Goal: Check status

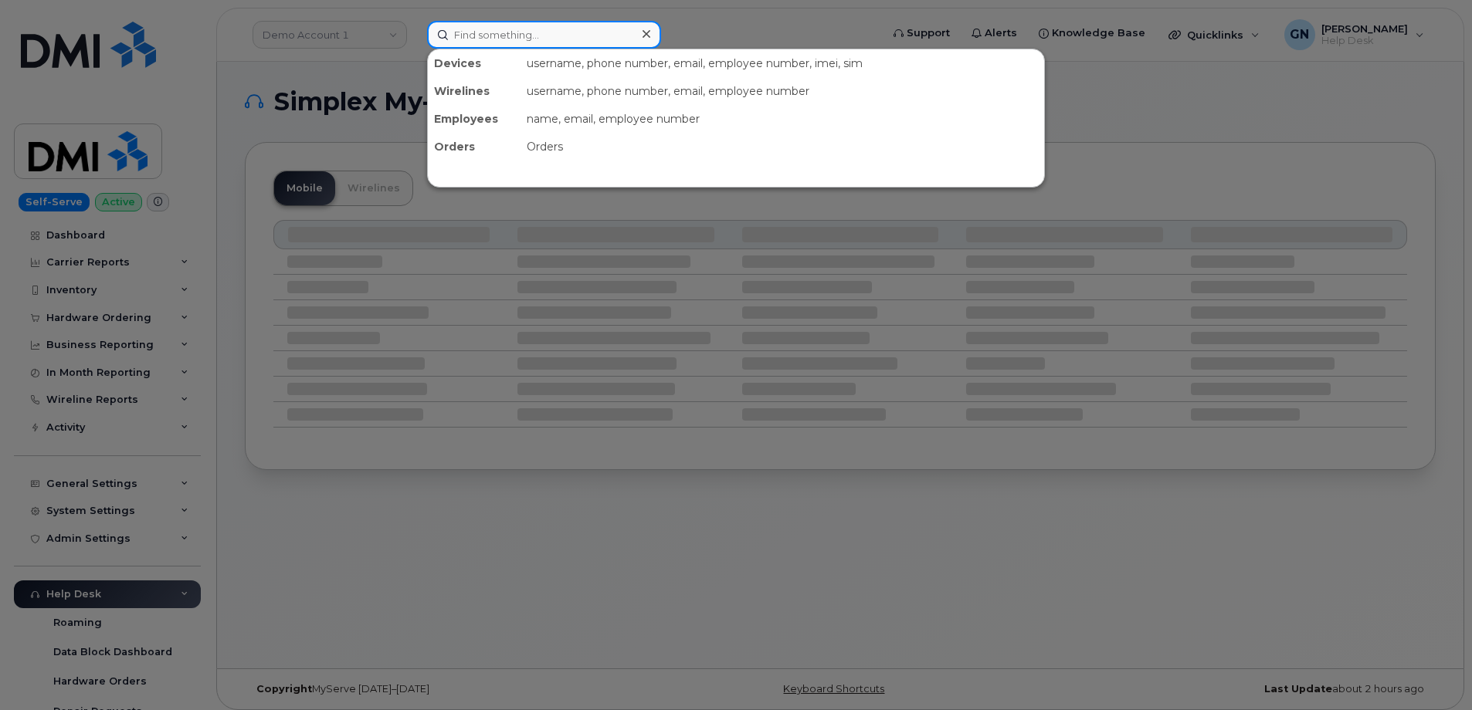
click at [495, 39] on input at bounding box center [544, 35] width 234 height 28
paste input "293756"
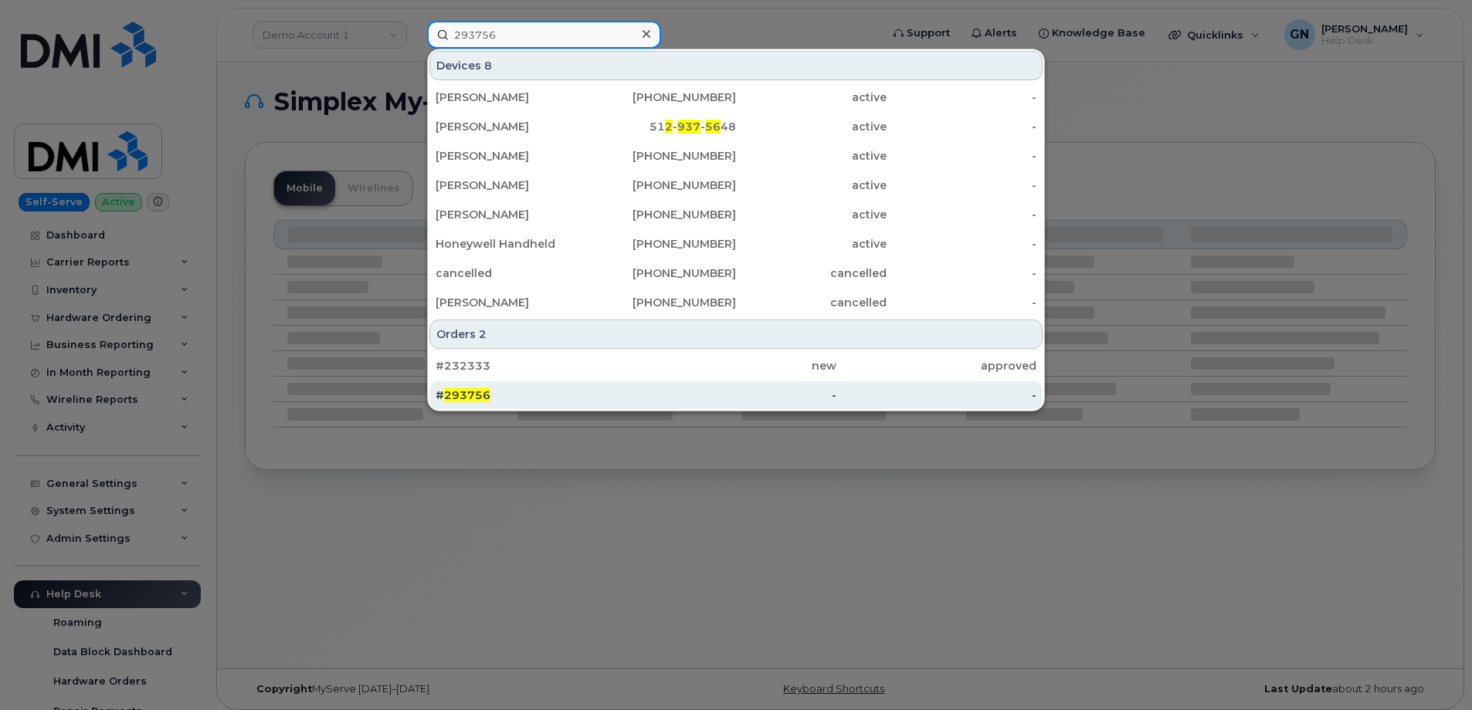
type input "293756"
click at [565, 404] on div "# 293756" at bounding box center [536, 395] width 200 height 28
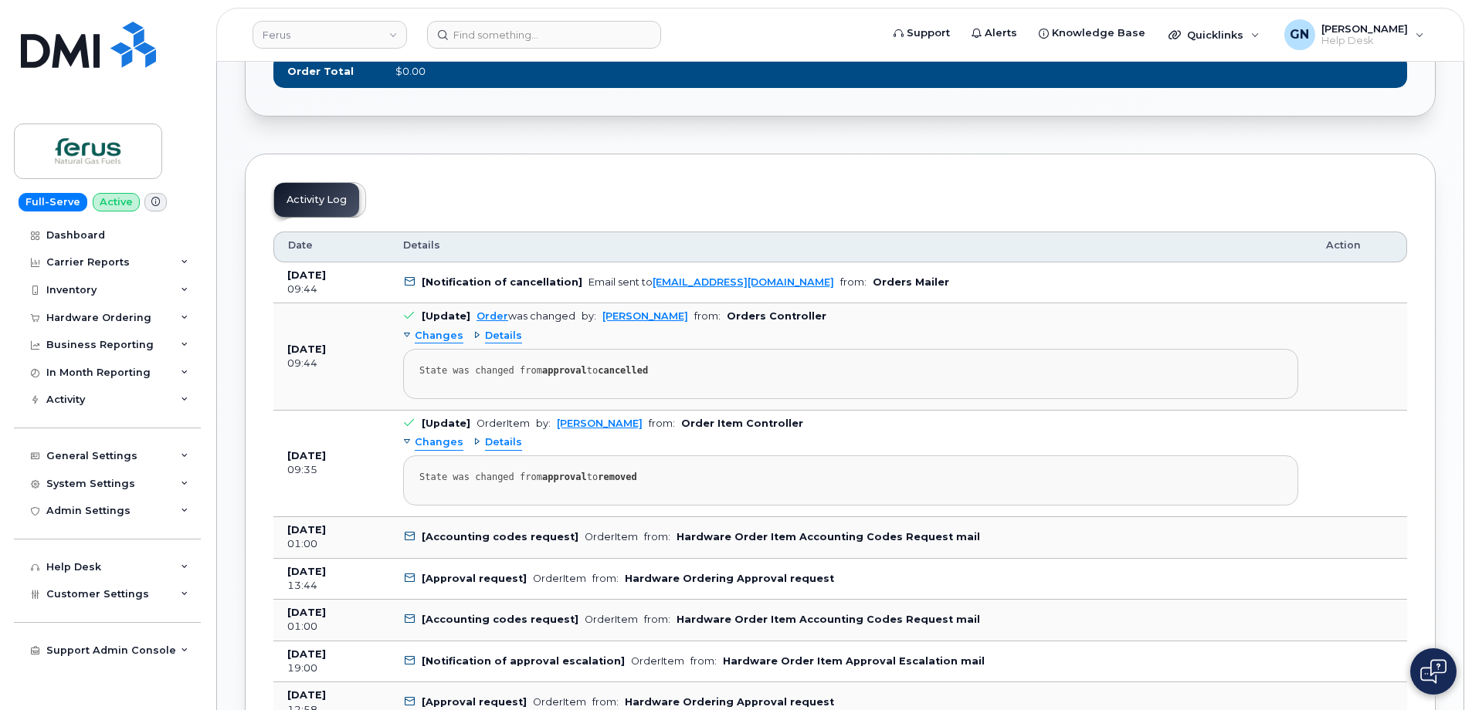
scroll to position [695, 0]
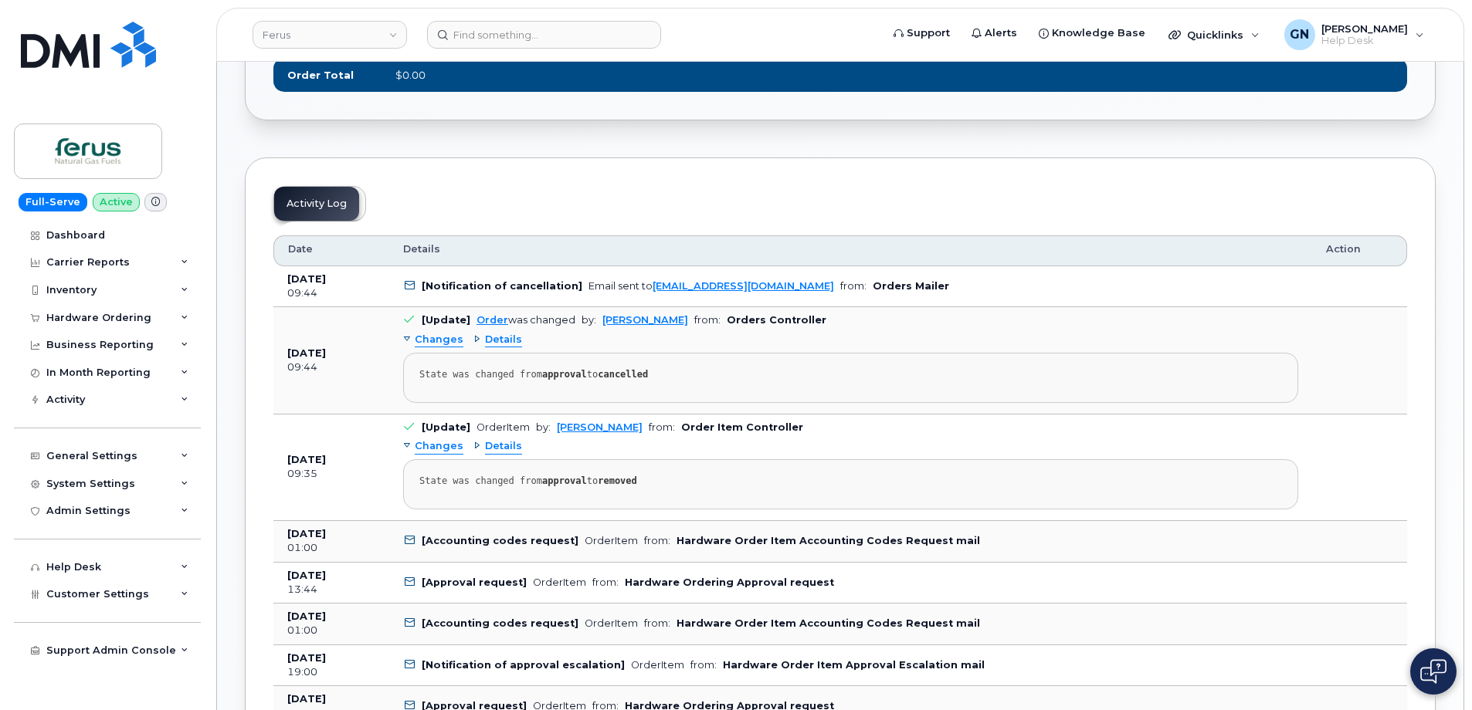
click at [473, 337] on div "Details" at bounding box center [497, 340] width 49 height 15
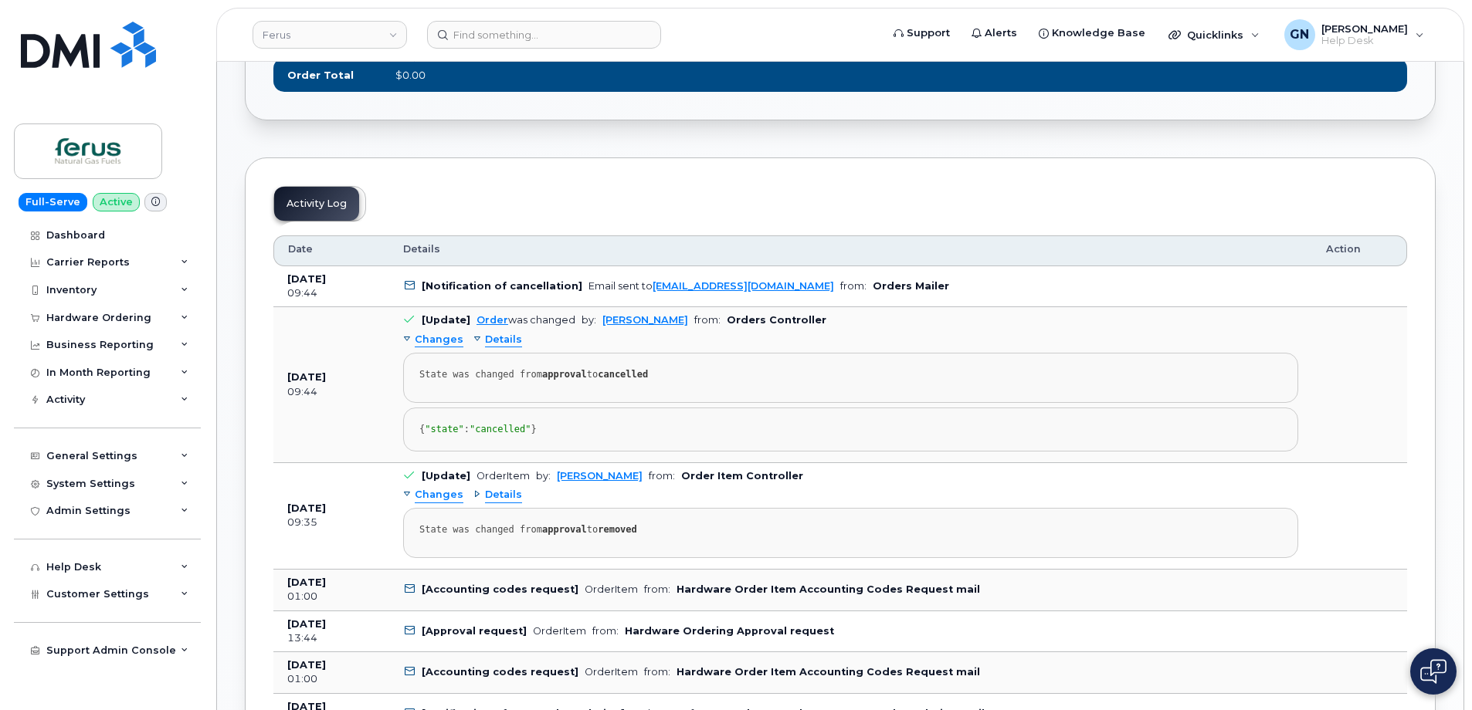
click at [473, 337] on div "Details" at bounding box center [497, 340] width 49 height 15
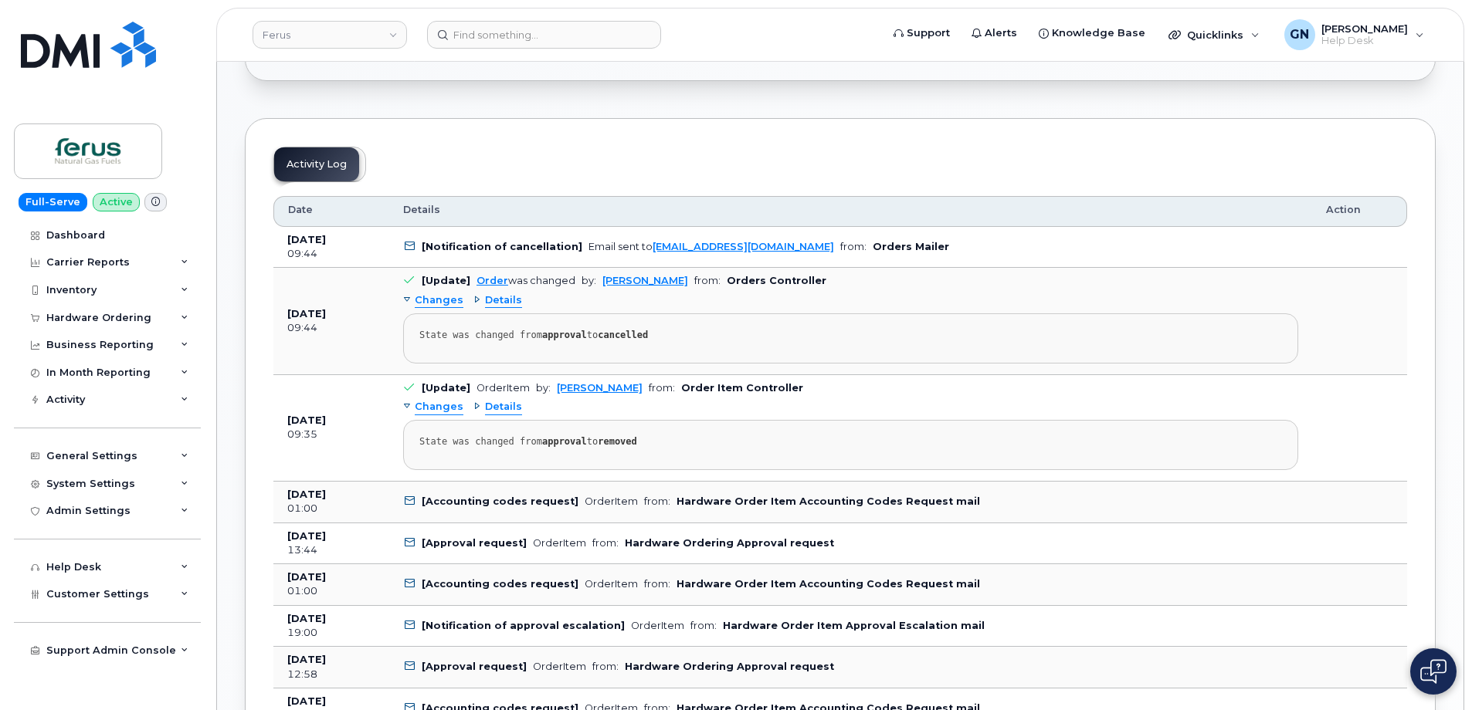
scroll to position [772, 0]
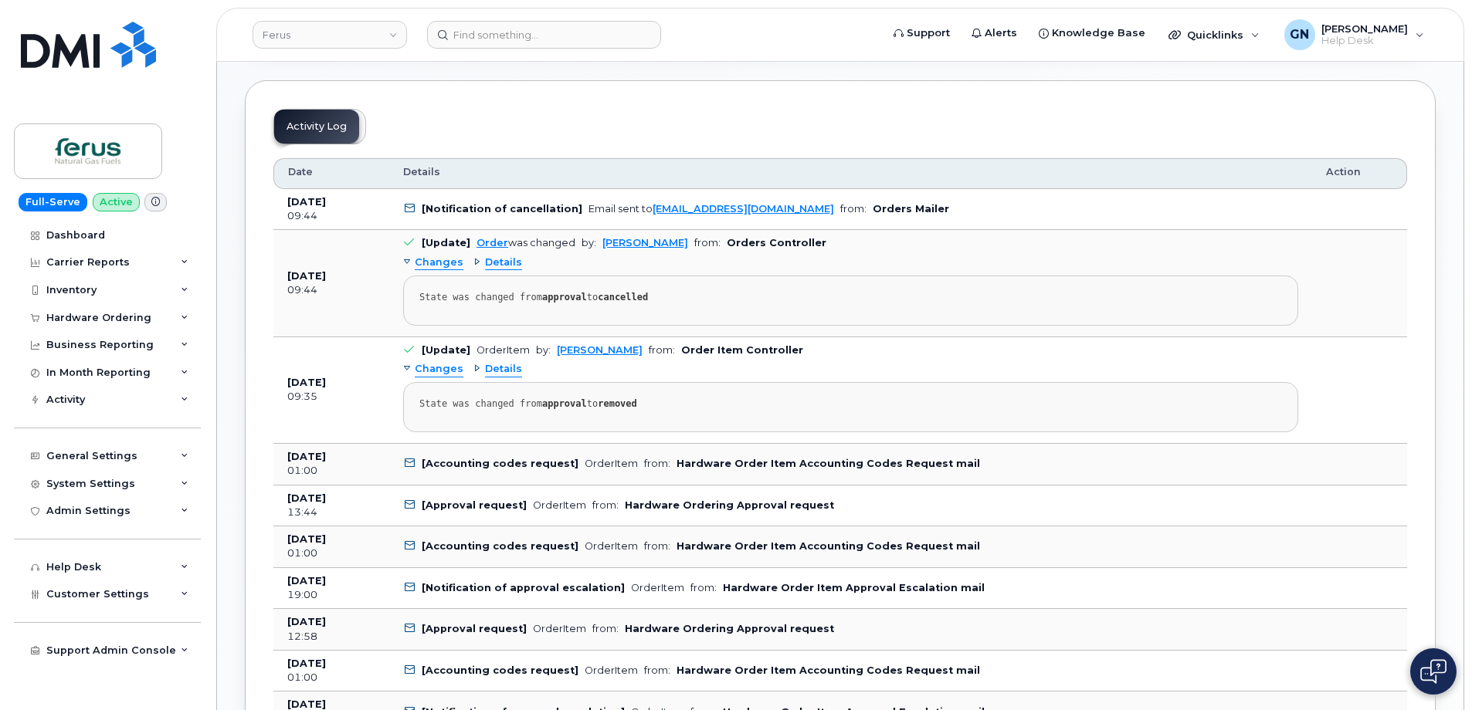
click at [473, 365] on div "Details" at bounding box center [497, 369] width 49 height 15
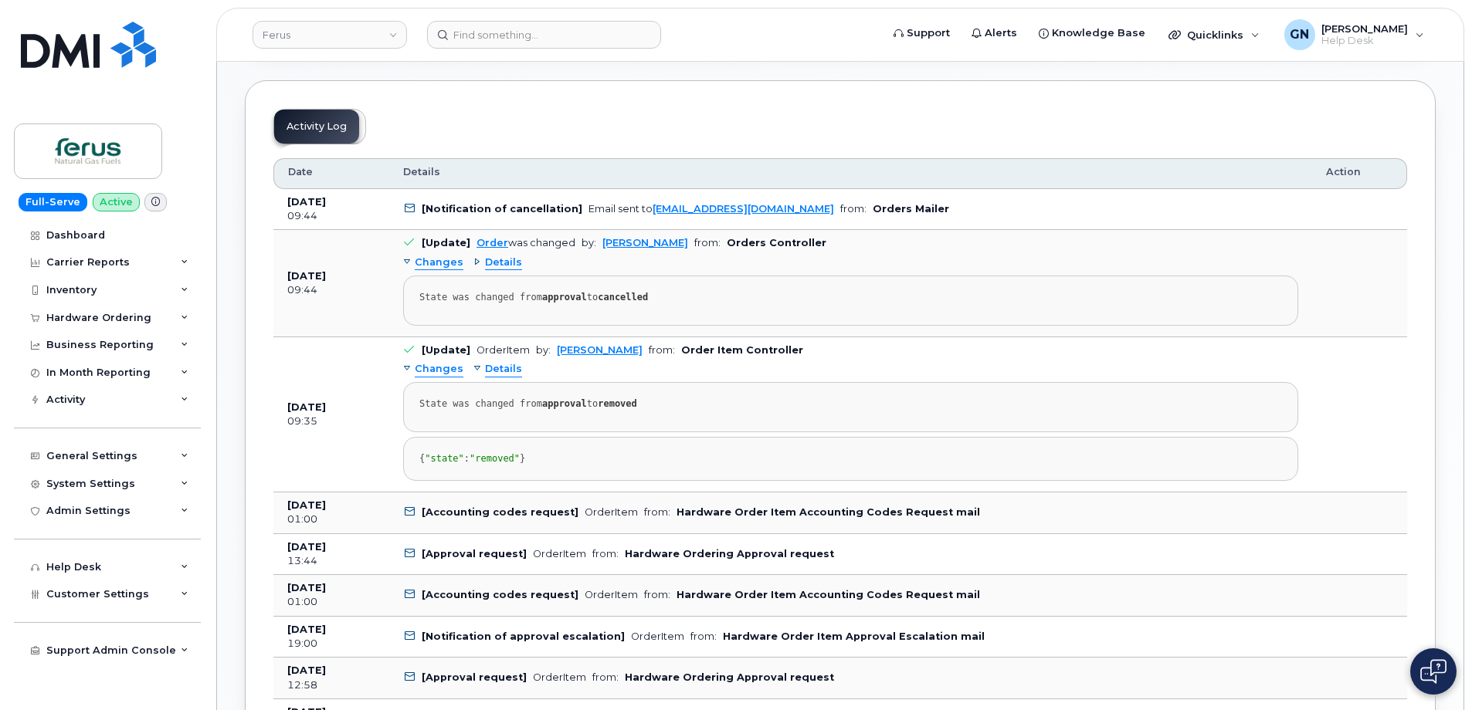
click at [473, 368] on div "Details" at bounding box center [497, 369] width 49 height 15
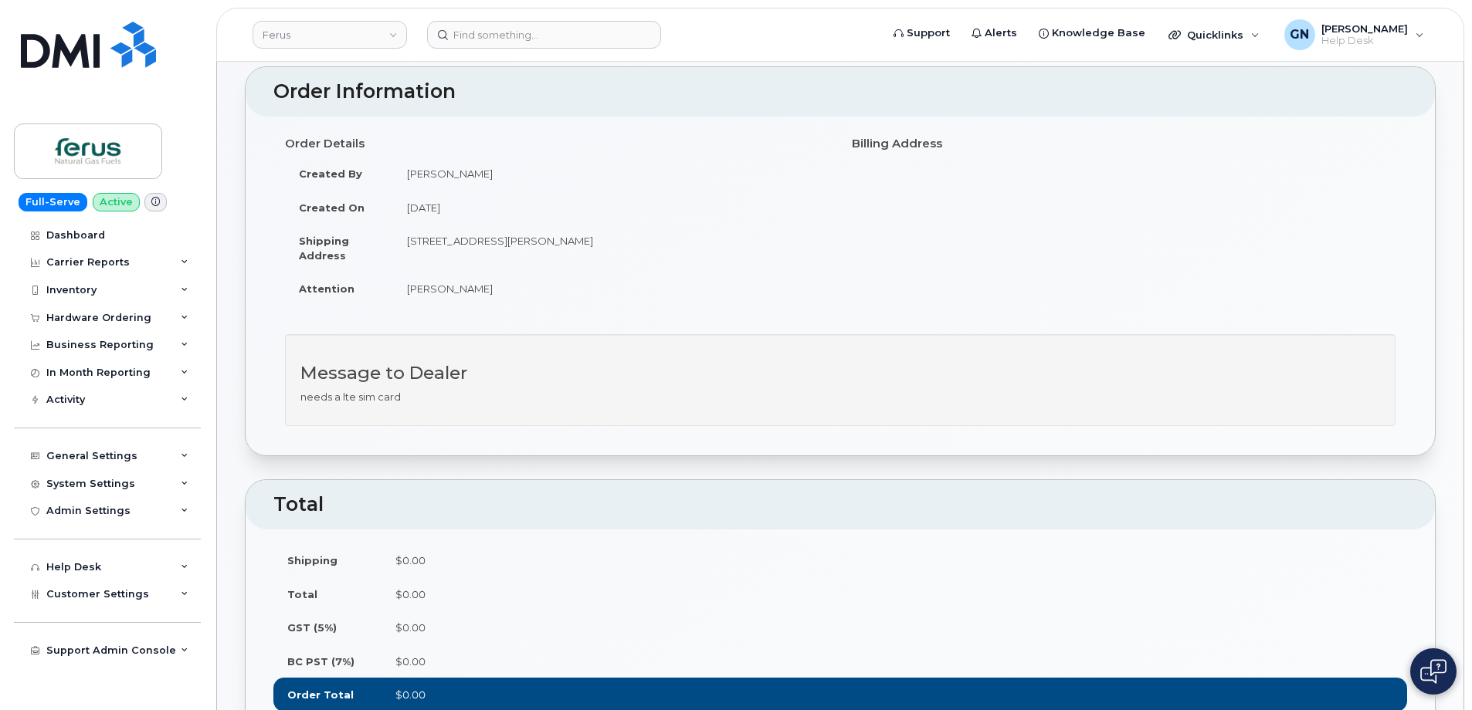
scroll to position [0, 0]
